Goal: Task Accomplishment & Management: Manage account settings

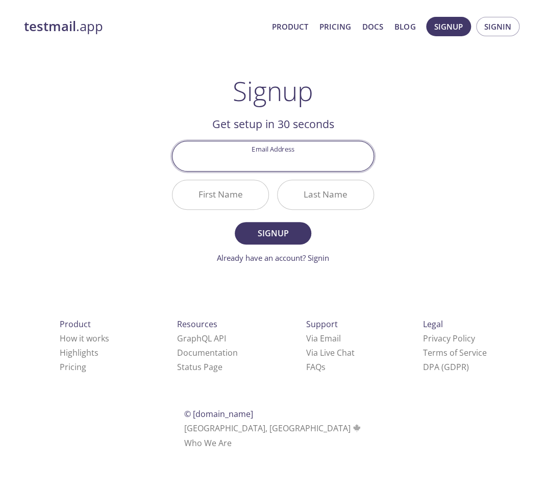
type input "あ"
type input "h"
type input "a"
type input "[EMAIL_ADDRESS][DOMAIN_NAME]"
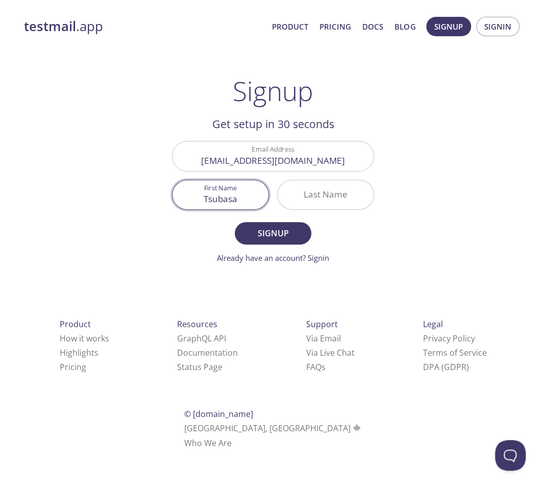
type input "Tsubasa"
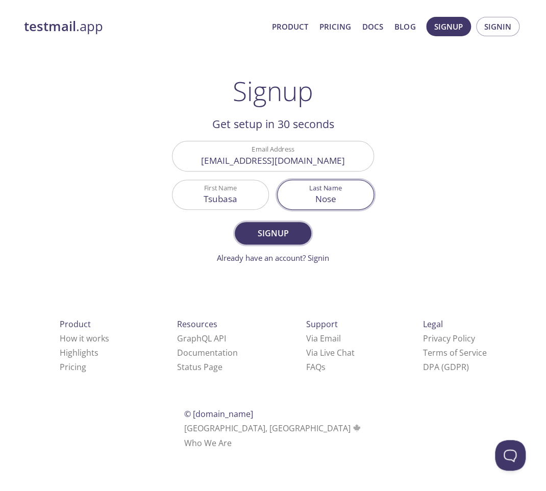
type input "Nose"
click at [284, 233] on span "Signup" at bounding box center [273, 233] width 54 height 14
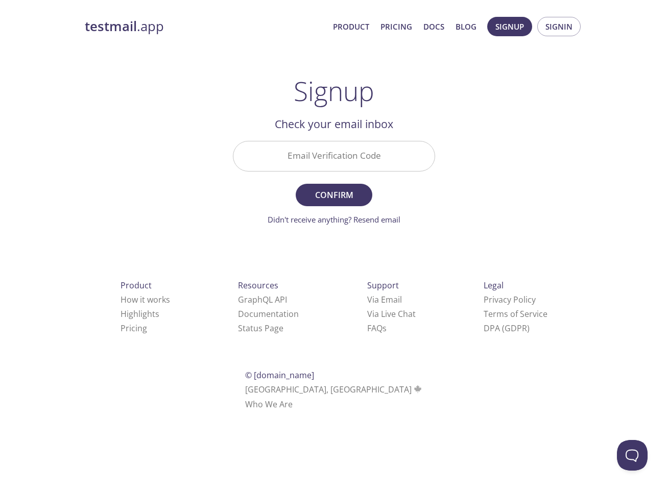
click at [317, 144] on input "Email Verification Code" at bounding box center [333, 155] width 201 height 29
paste input "SJSWRWT"
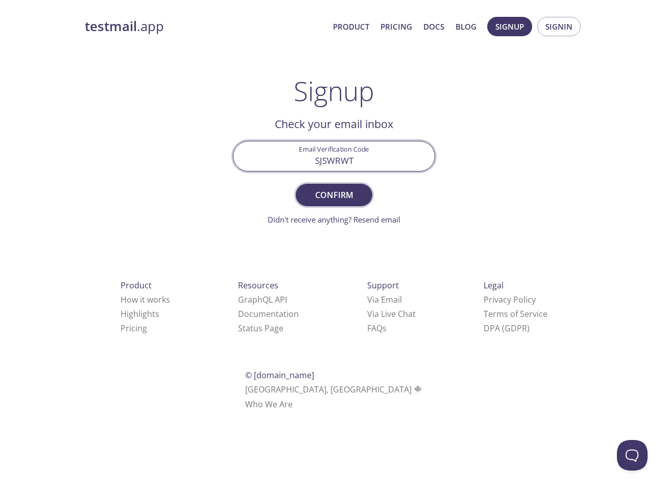
type input "SJSWRWT"
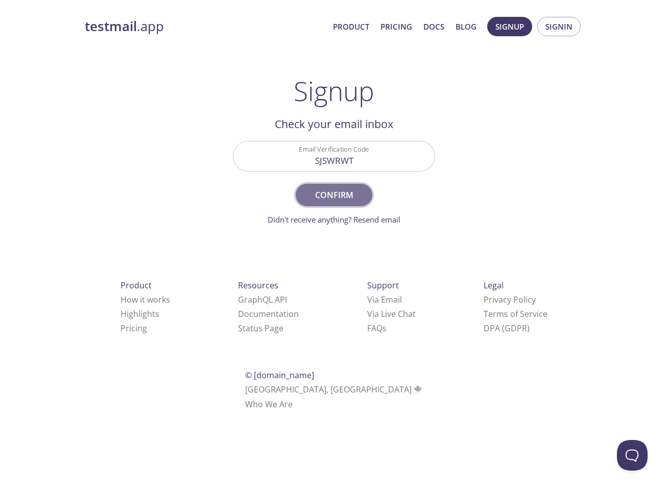
click at [347, 185] on button "Confirm" at bounding box center [334, 195] width 77 height 22
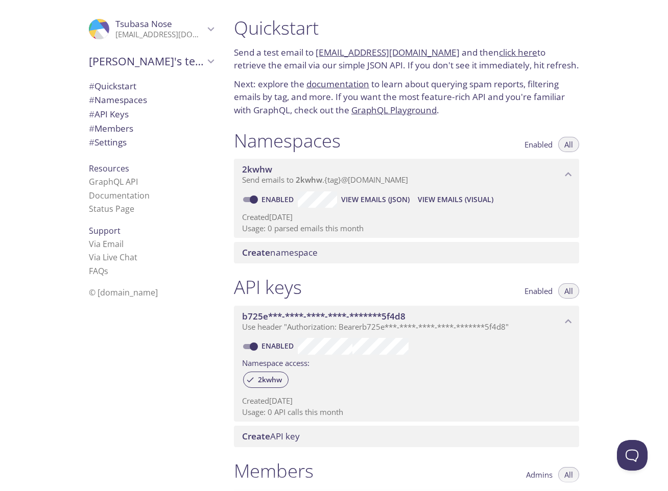
click at [315, 171] on span "2kwhw" at bounding box center [401, 169] width 319 height 11
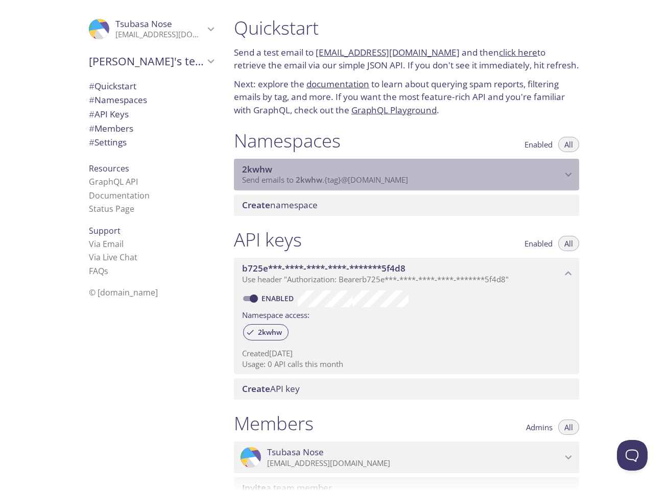
click at [315, 171] on span "2kwhw" at bounding box center [401, 169] width 319 height 11
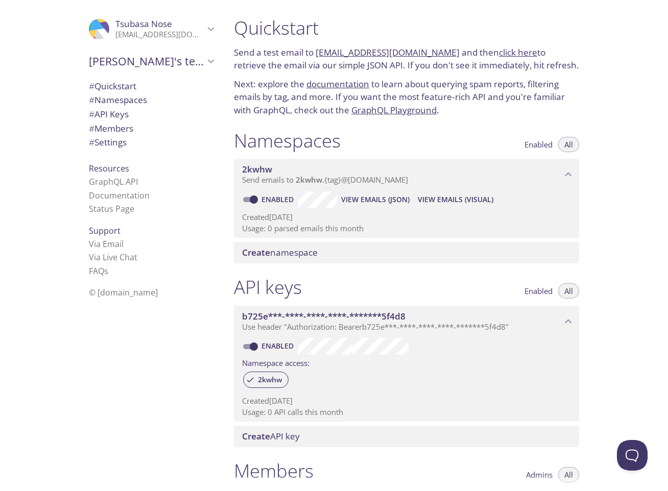
click at [546, 144] on span "All" at bounding box center [568, 144] width 9 height 0
click at [544, 144] on span "Enabled" at bounding box center [538, 144] width 28 height 0
click at [546, 144] on span "All" at bounding box center [568, 144] width 9 height 0
click at [324, 222] on div "Enabled View Emails (JSON) View Emails (Visual) Created 13 Aug 2025 Usage: 0 pa…" at bounding box center [406, 213] width 345 height 47
click at [250, 200] on input "Enabled" at bounding box center [253, 199] width 37 height 12
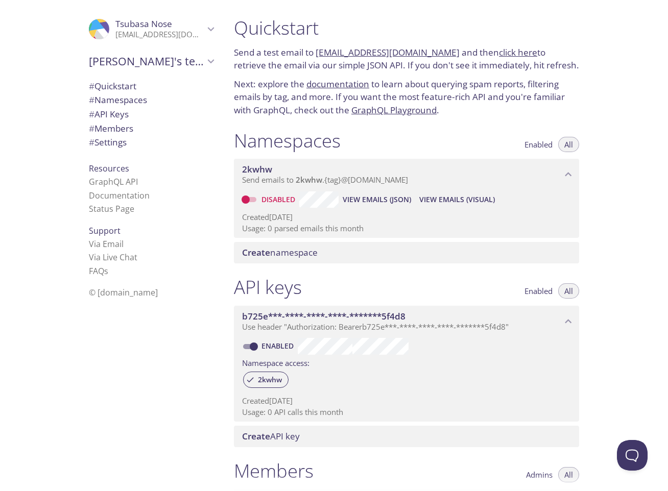
click at [247, 200] on input "Disabled" at bounding box center [245, 199] width 37 height 12
checkbox input "true"
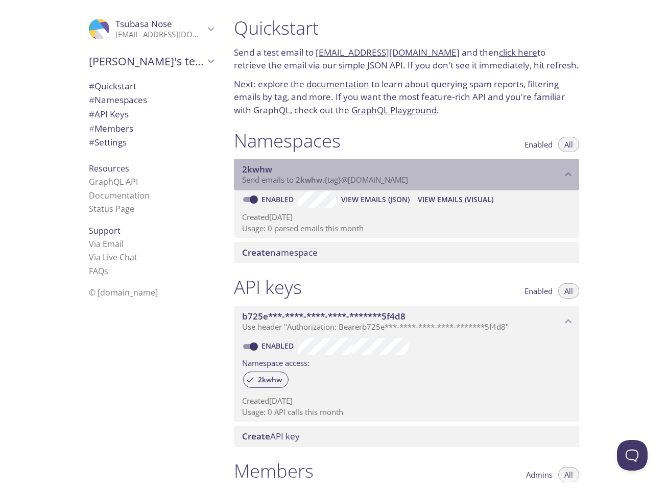
click at [345, 181] on span "Send emails to 2kwhw . {tag} @inbox.testmail.app" at bounding box center [325, 180] width 166 height 10
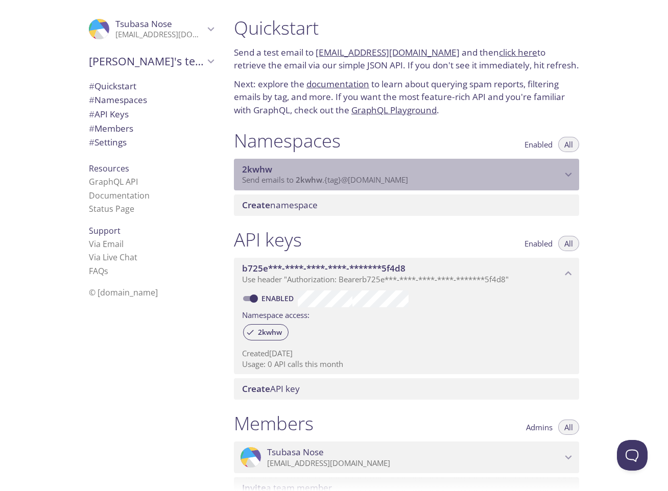
click at [347, 177] on span "Send emails to 2kwhw . {tag} @inbox.testmail.app" at bounding box center [325, 180] width 166 height 10
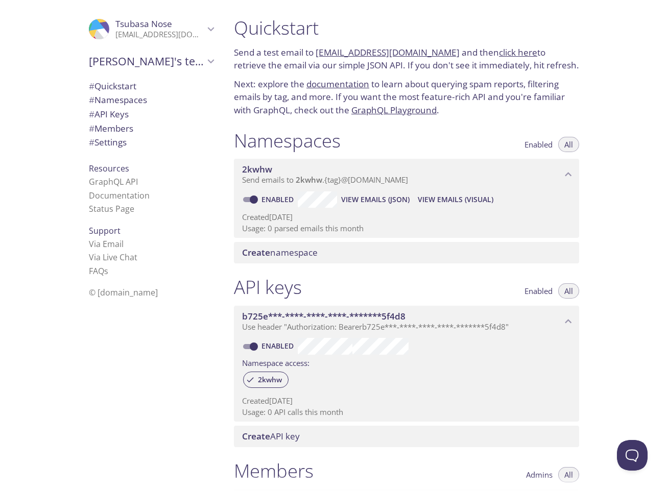
click at [297, 222] on p "Created 13 Aug 2025" at bounding box center [406, 217] width 329 height 11
click at [295, 254] on span "Create namespace" at bounding box center [280, 253] width 76 height 12
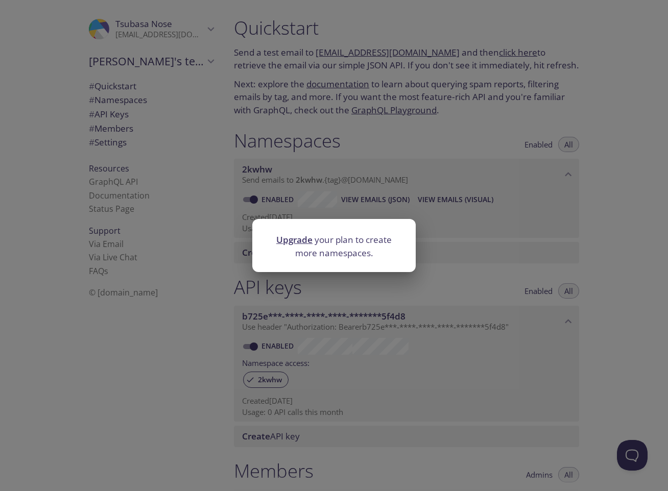
click at [357, 195] on div "Upgrade your plan to create more namespaces." at bounding box center [334, 245] width 668 height 491
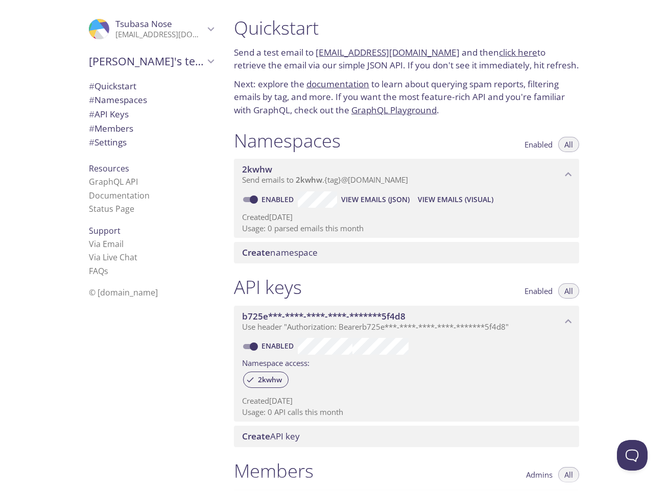
click at [546, 165] on span "2kwhw" at bounding box center [401, 169] width 319 height 11
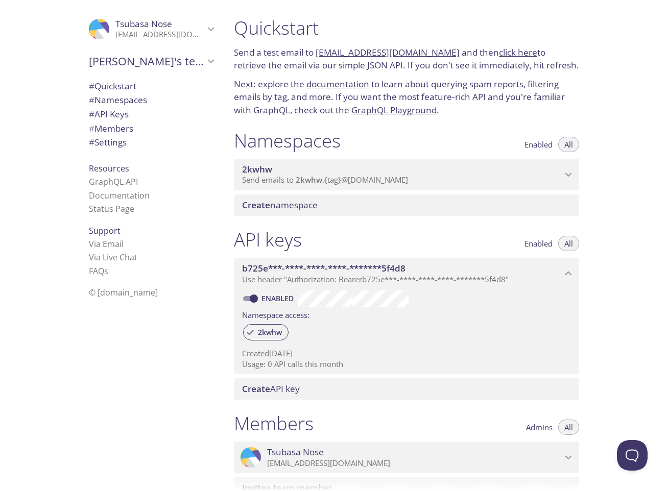
click at [546, 165] on span "2kwhw" at bounding box center [401, 169] width 319 height 11
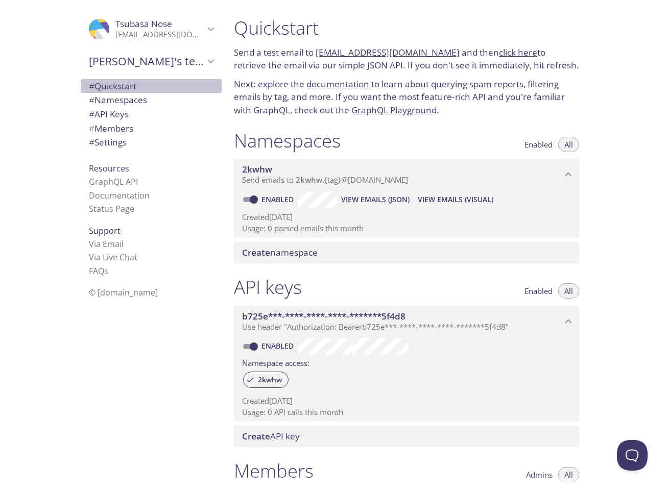
click at [139, 87] on span "# Quickstart" at bounding box center [151, 86] width 125 height 13
click at [132, 103] on span "# Namespaces" at bounding box center [118, 100] width 58 height 12
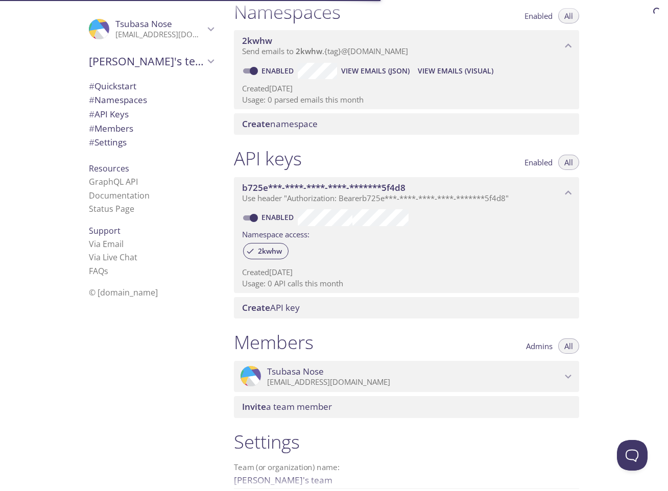
click at [129, 111] on span "# API Keys" at bounding box center [151, 114] width 125 height 13
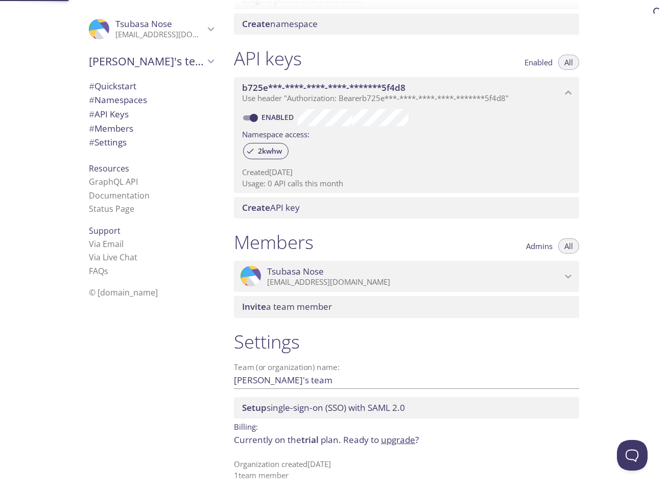
scroll to position [235, 0]
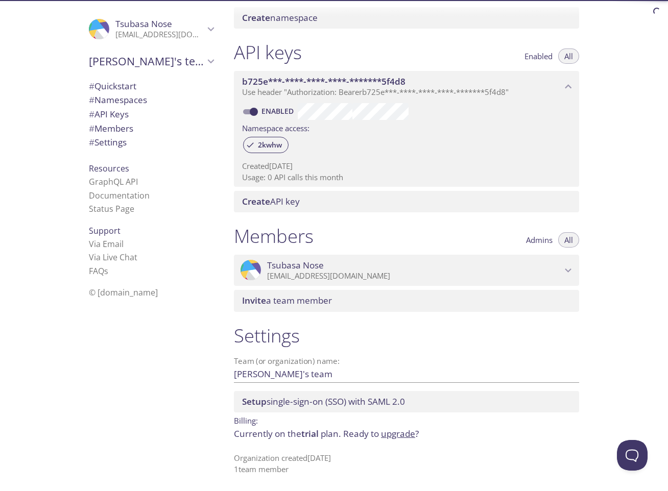
click at [125, 126] on span "# Members" at bounding box center [111, 128] width 44 height 12
click at [121, 143] on span "# Settings" at bounding box center [151, 142] width 125 height 13
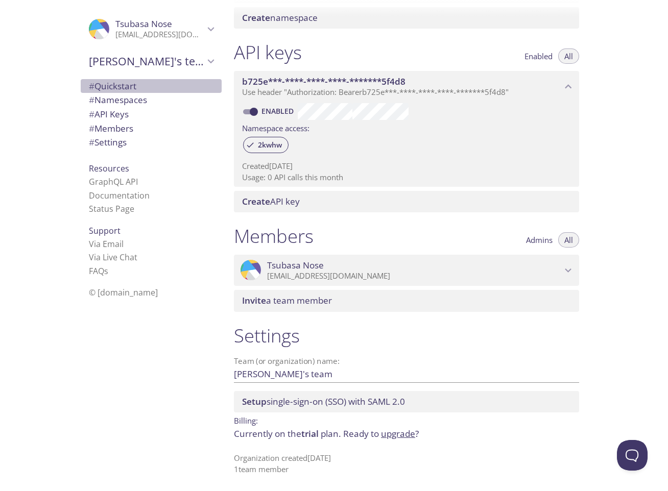
click at [120, 81] on span "# Quickstart" at bounding box center [112, 86] width 47 height 12
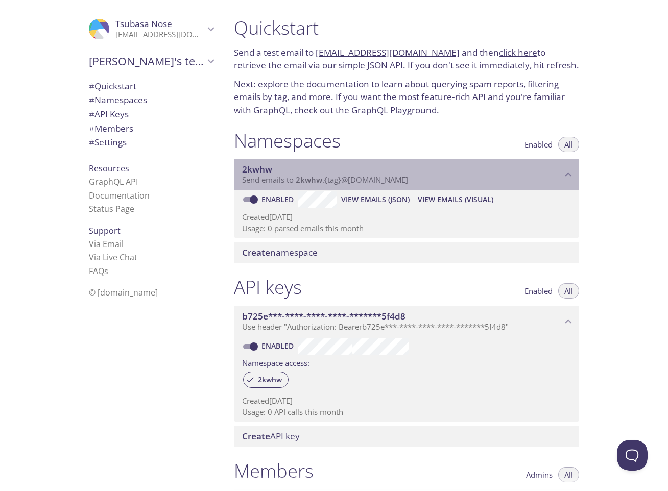
click at [341, 184] on span "Send emails to 2kwhw . {tag} @inbox.testmail.app" at bounding box center [325, 180] width 166 height 10
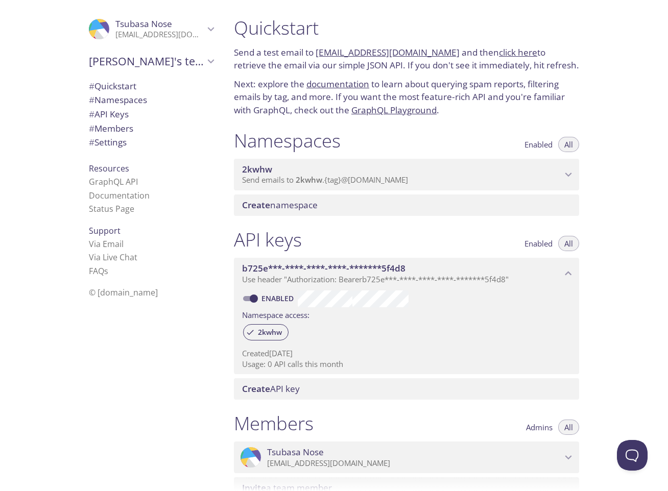
click at [320, 181] on span "2kwhw" at bounding box center [309, 180] width 27 height 10
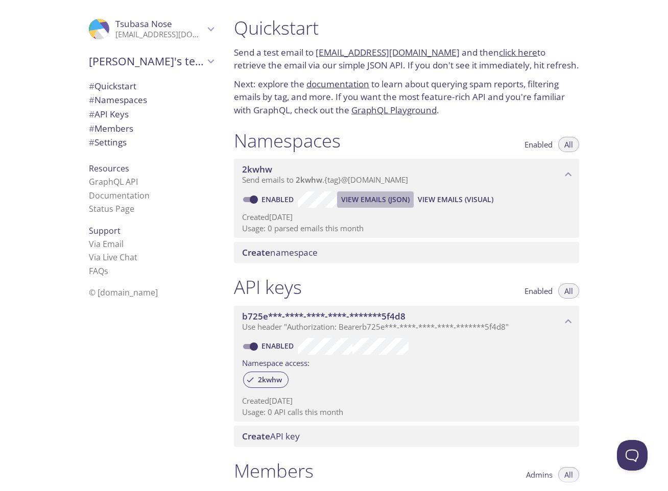
click at [395, 199] on span "View Emails (JSON)" at bounding box center [375, 199] width 68 height 12
click at [437, 203] on span "View Emails (Visual)" at bounding box center [455, 199] width 76 height 12
click at [426, 54] on link "[EMAIL_ADDRESS][DOMAIN_NAME]" at bounding box center [387, 52] width 144 height 12
click at [514, 54] on link "click here" at bounding box center [518, 52] width 38 height 12
drag, startPoint x: 446, startPoint y: 55, endPoint x: 317, endPoint y: 51, distance: 129.2
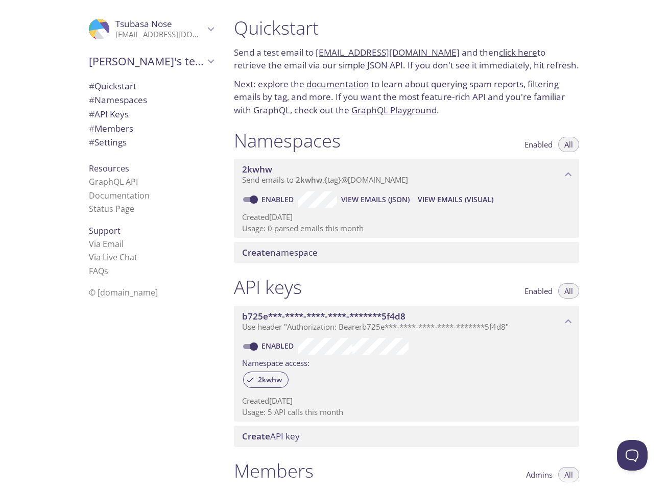
click at [317, 51] on p "Send a test email to 2kwhw.test@inbox.testmail.app and then click here to retri…" at bounding box center [406, 59] width 345 height 26
copy link "[EMAIL_ADDRESS][DOMAIN_NAME]"
click at [504, 48] on link "click here" at bounding box center [518, 52] width 38 height 12
click at [437, 202] on span "View Emails (Visual)" at bounding box center [455, 199] width 76 height 12
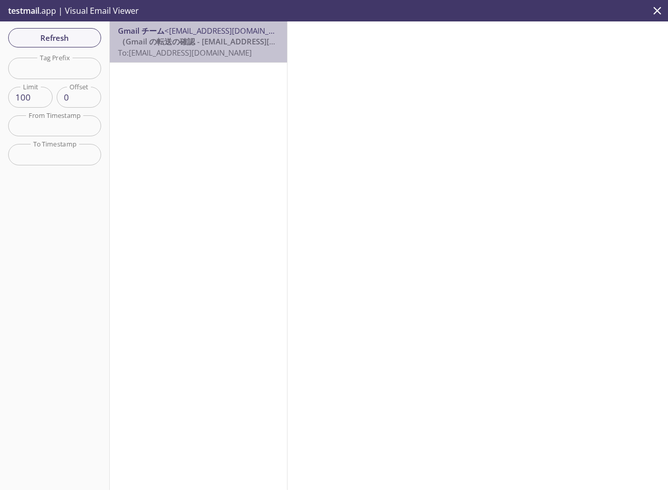
click at [202, 42] on span "（Gmail の転送の確認 - hanehanero@gmail.com からメールを受信" at bounding box center [255, 41] width 275 height 10
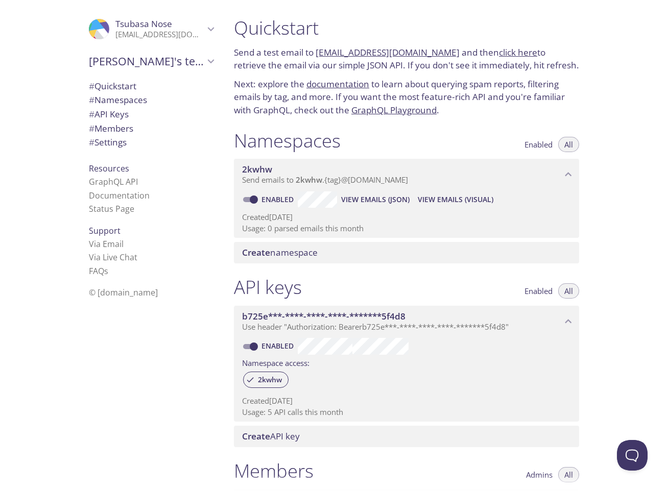
click at [507, 48] on link "click here" at bounding box center [518, 52] width 38 height 12
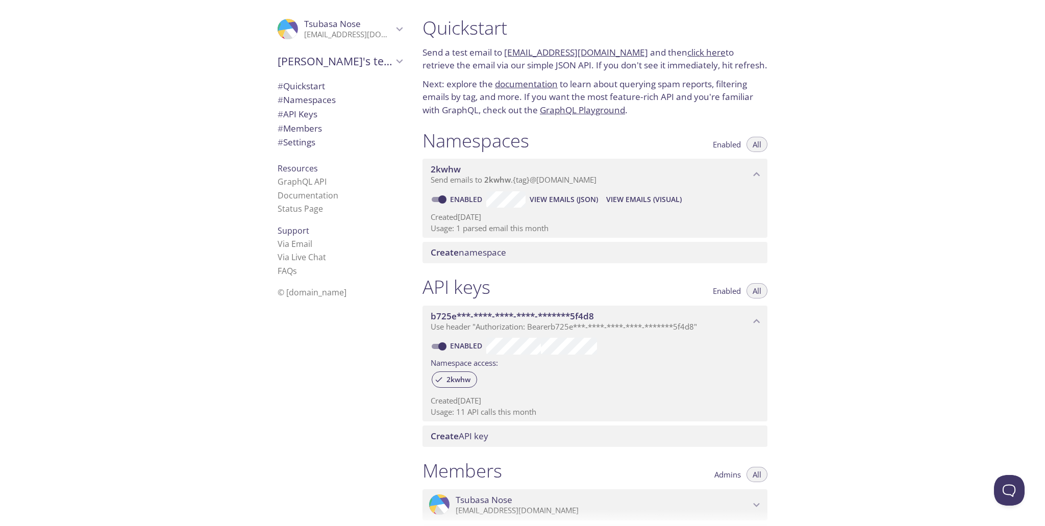
click at [301, 18] on div ".cls-1 { fill: #6d5ca8; } .cls-2 { fill: #3fc191; } .cls-3 { fill: #3b4752; } .…" at bounding box center [339, 29] width 141 height 34
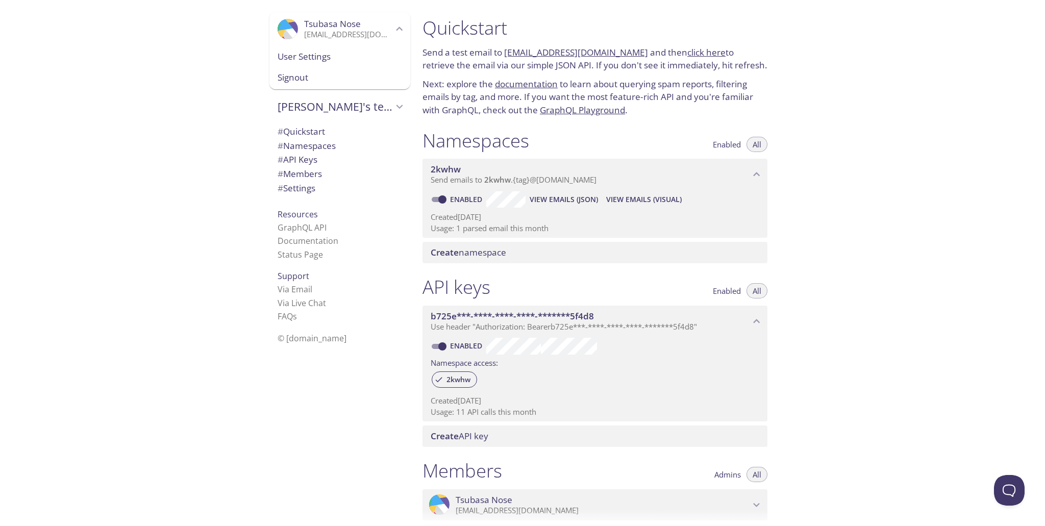
click at [282, 54] on span "User Settings" at bounding box center [340, 56] width 125 height 13
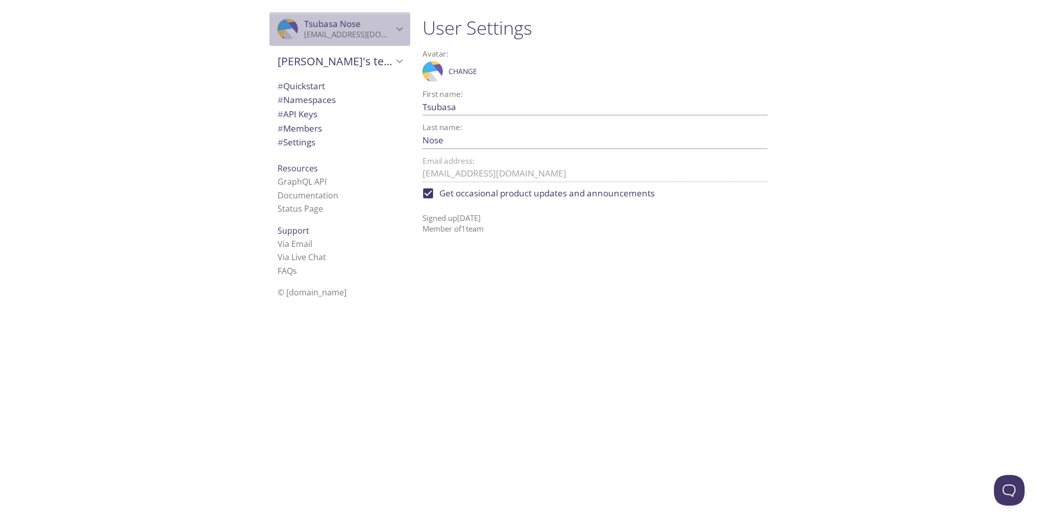
click at [285, 40] on div ".cls-1 { fill: #6d5ca8; } .cls-2 { fill: #3fc191; } .cls-3 { fill: #3b4752; } .…" at bounding box center [339, 29] width 141 height 34
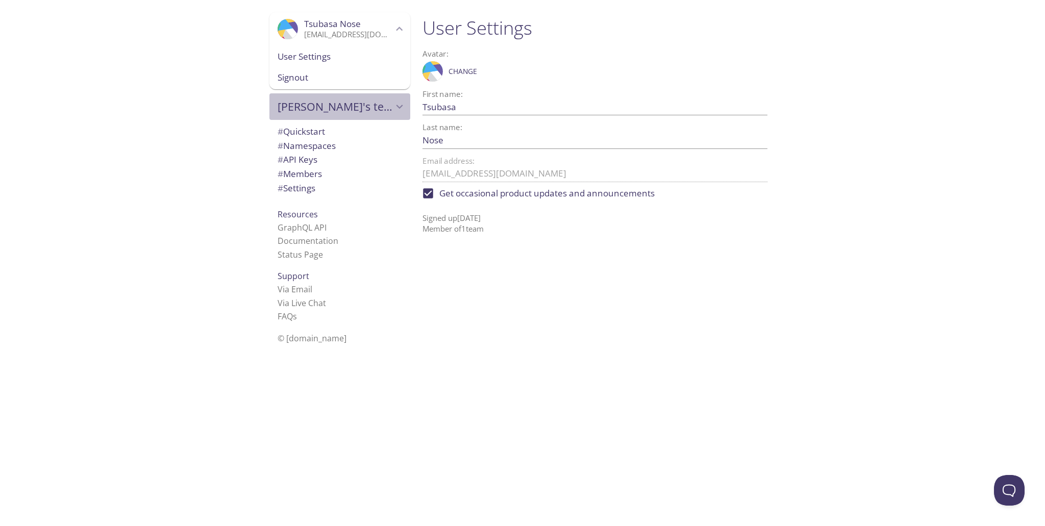
click at [294, 102] on span "[PERSON_NAME]'s team" at bounding box center [335, 107] width 115 height 14
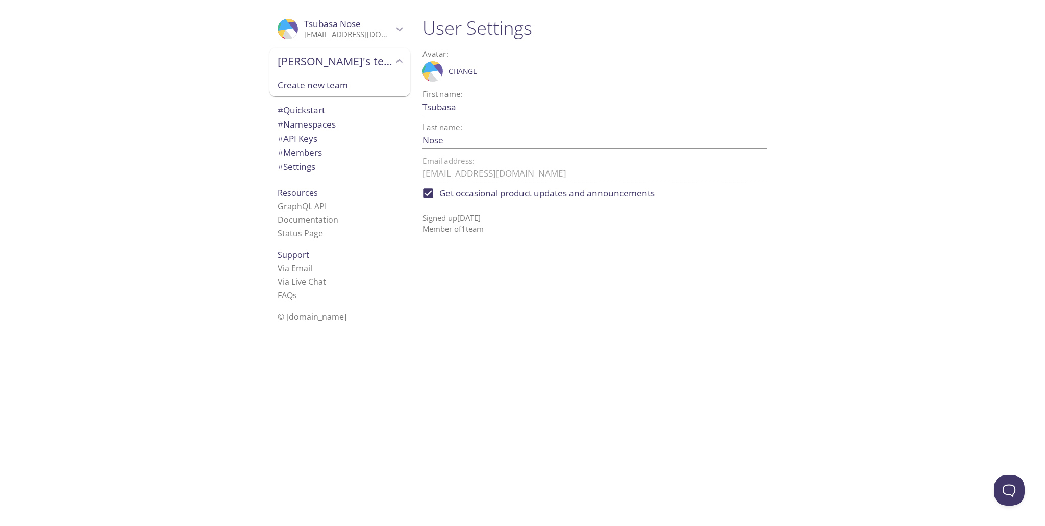
click at [300, 86] on span "Create new team" at bounding box center [340, 85] width 125 height 13
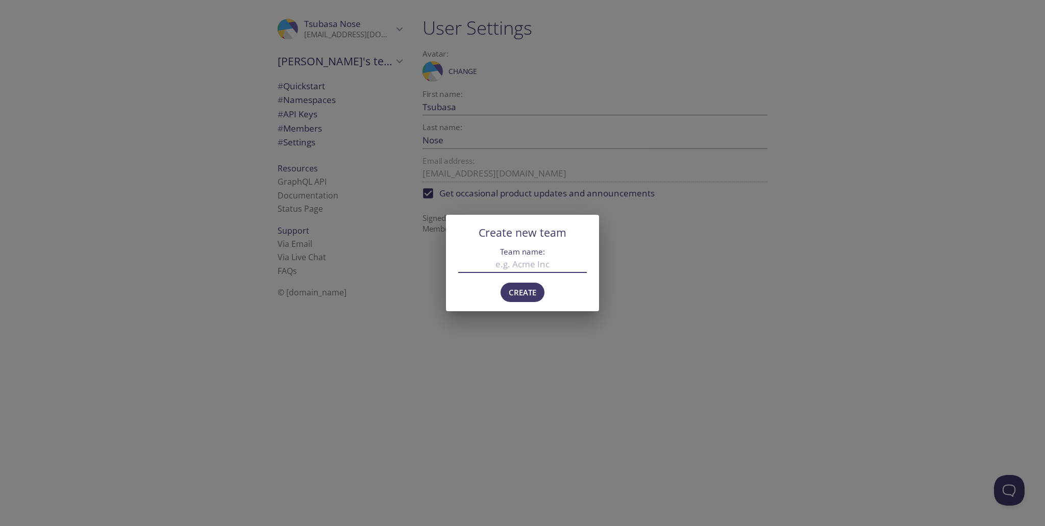
click at [453, 326] on div "Create new team Team name: Create" at bounding box center [522, 263] width 1045 height 526
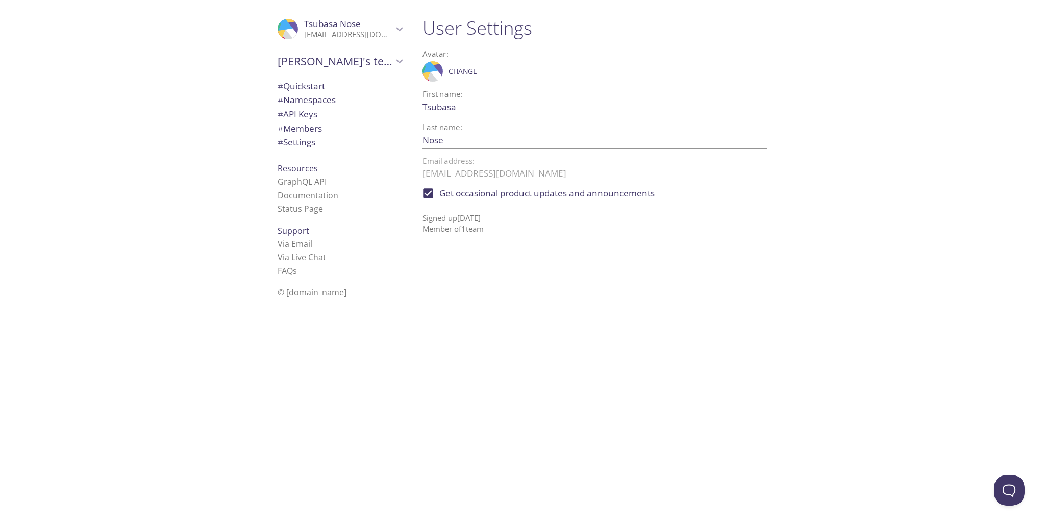
click at [306, 81] on span "# Quickstart" at bounding box center [301, 86] width 47 height 12
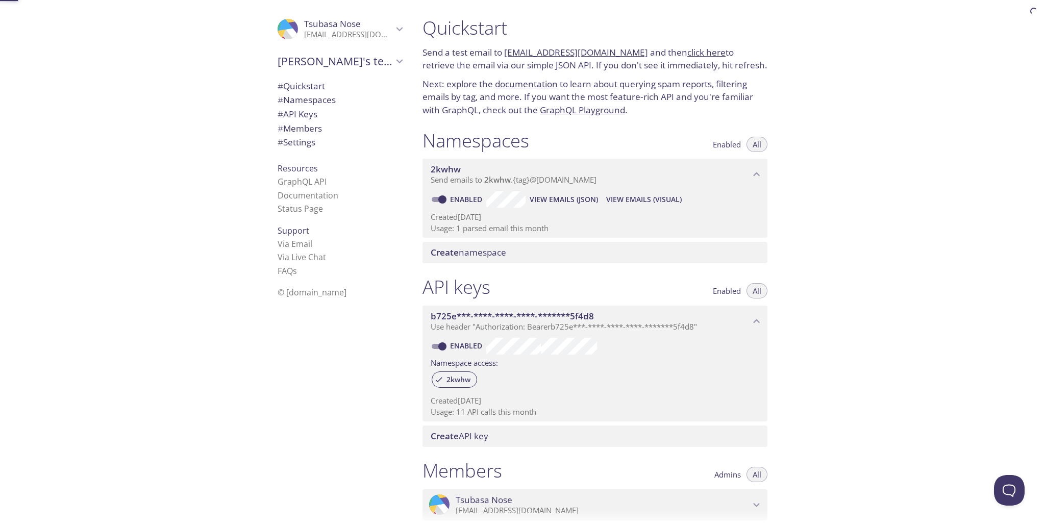
scroll to position [16, 0]
click at [700, 55] on link "click here" at bounding box center [706, 52] width 38 height 12
